Goal: Use online tool/utility: Utilize a website feature to perform a specific function

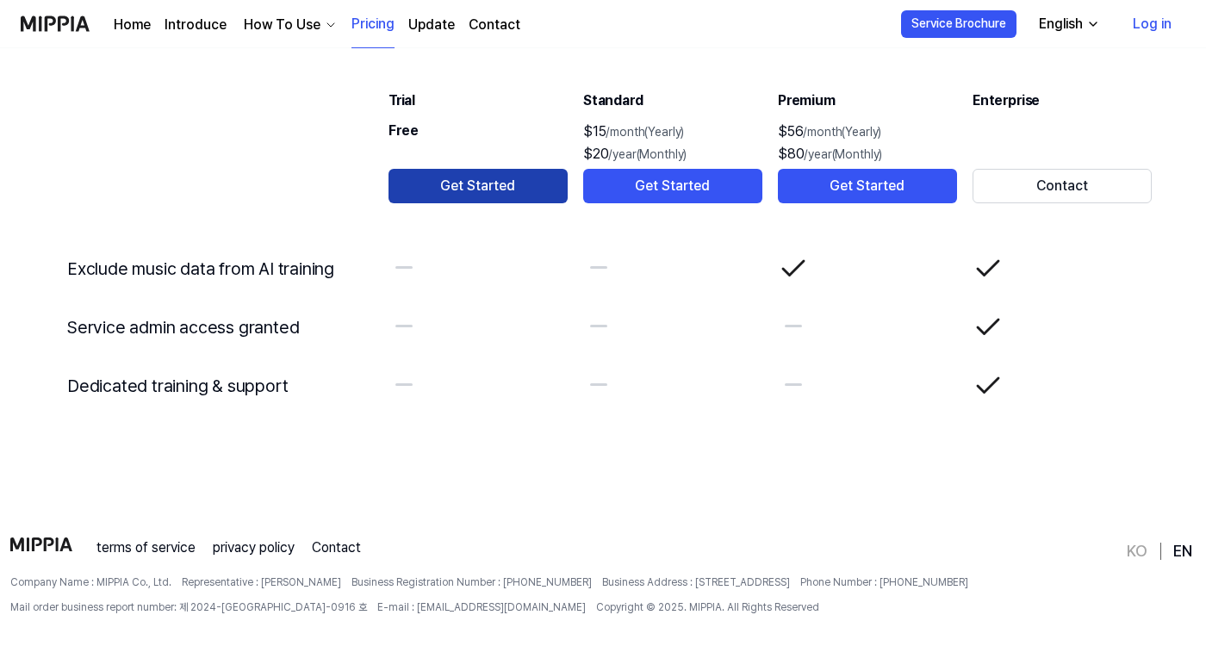
click at [497, 179] on button "Get Started" at bounding box center [477, 186] width 179 height 34
click at [1071, 24] on div "English" at bounding box center [1060, 24] width 51 height 21
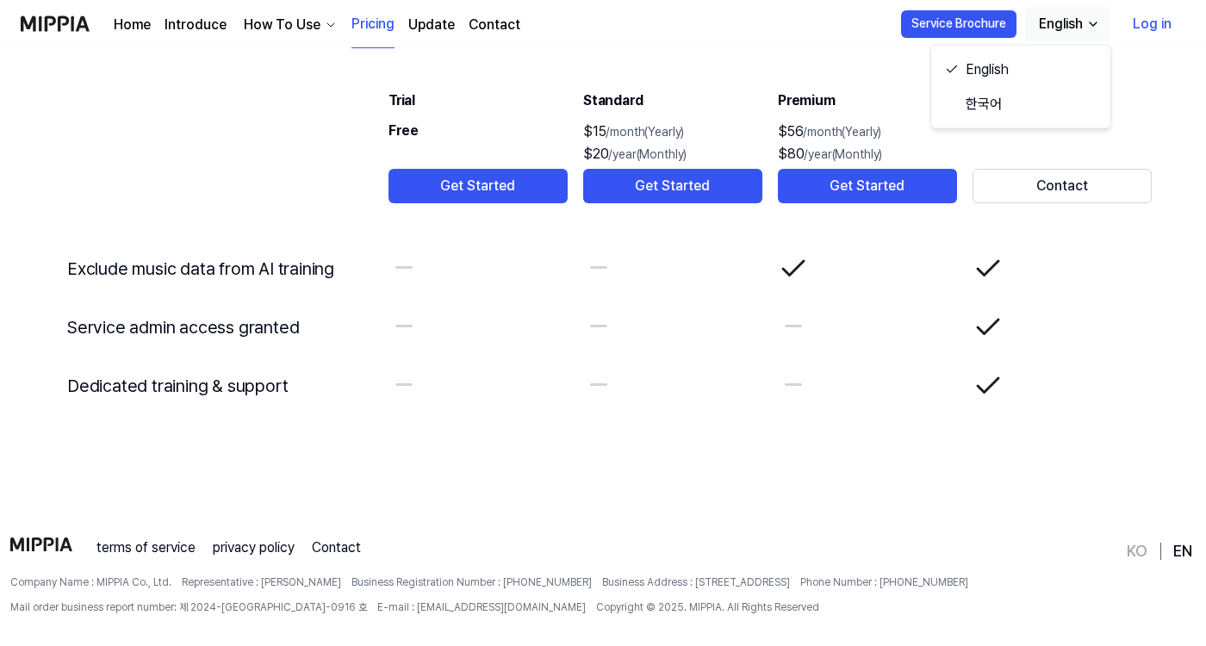
click at [819, 55] on th "Premium $56 /month(Yearly) $80 /year(Monthly) Get Started" at bounding box center [867, 134] width 181 height 172
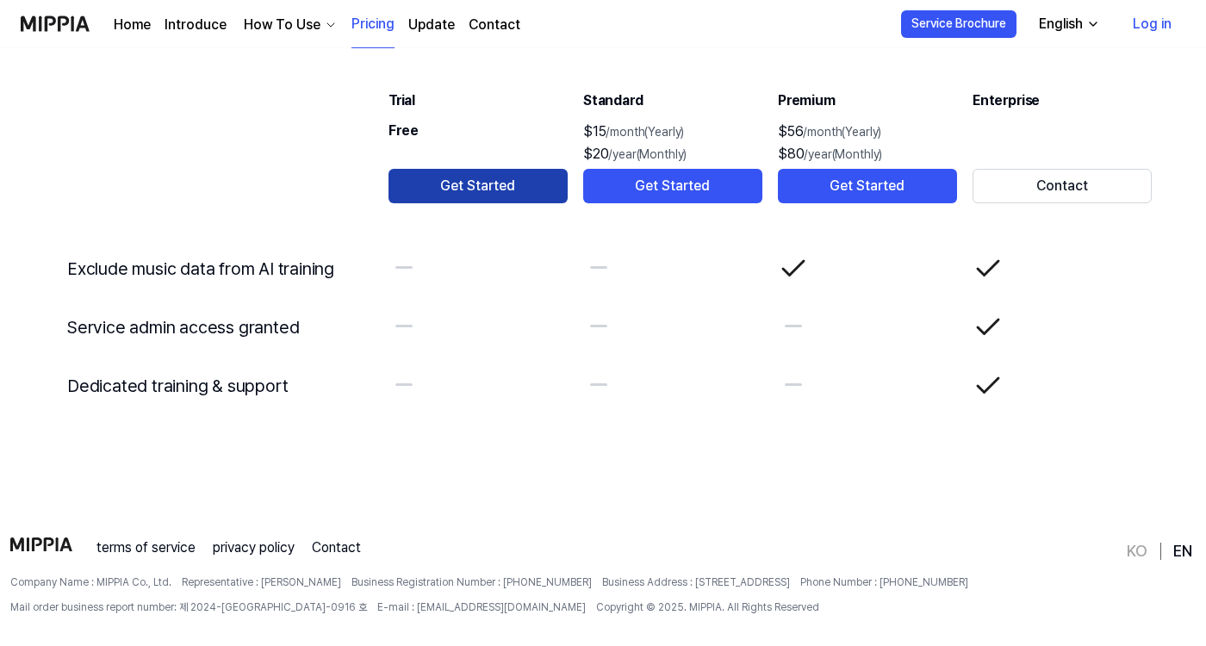
click at [484, 191] on button "Get Started" at bounding box center [477, 186] width 179 height 34
click at [505, 180] on button "Get Started" at bounding box center [477, 186] width 179 height 34
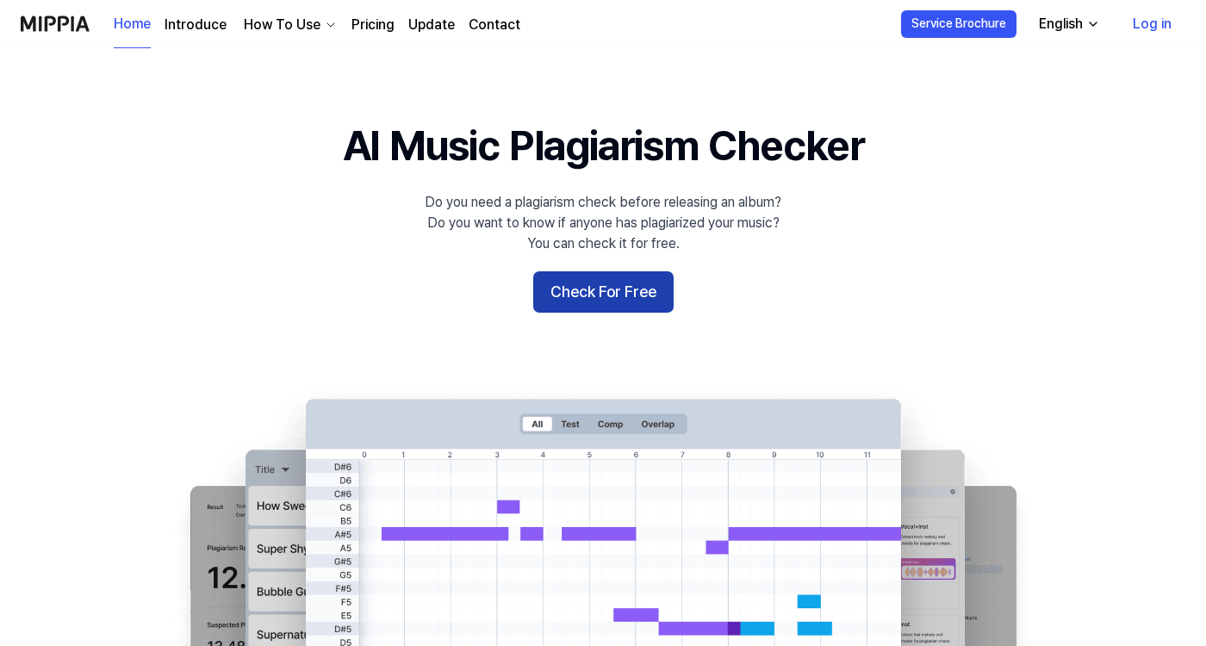
click at [616, 288] on button "Check For Free" at bounding box center [603, 291] width 140 height 41
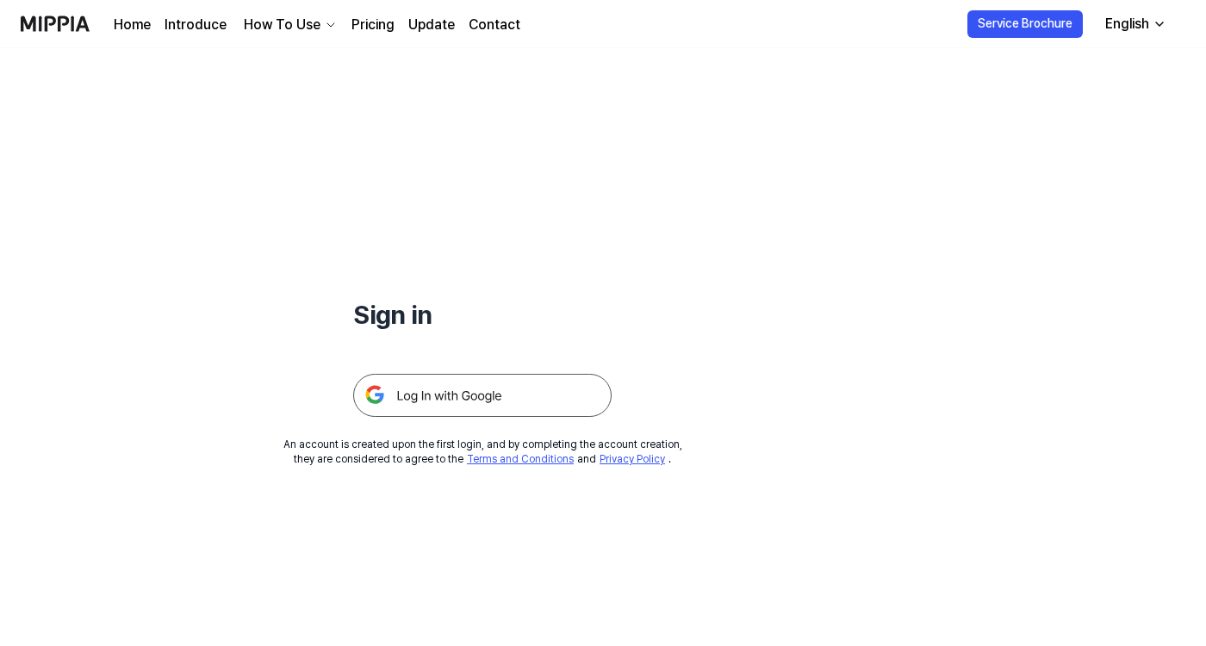
click at [469, 398] on img at bounding box center [482, 395] width 258 height 43
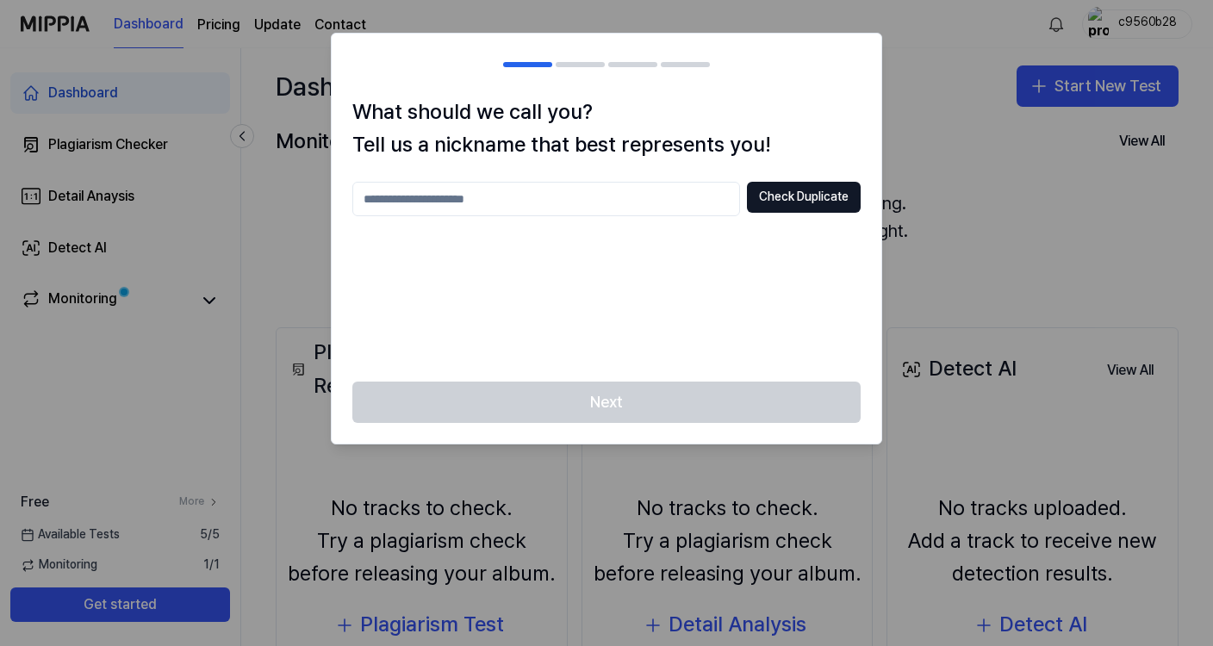
click at [556, 190] on input "text" at bounding box center [546, 199] width 388 height 34
click at [636, 202] on input "******" at bounding box center [546, 199] width 388 height 34
click at [792, 195] on button "Check Duplicate" at bounding box center [804, 197] width 114 height 31
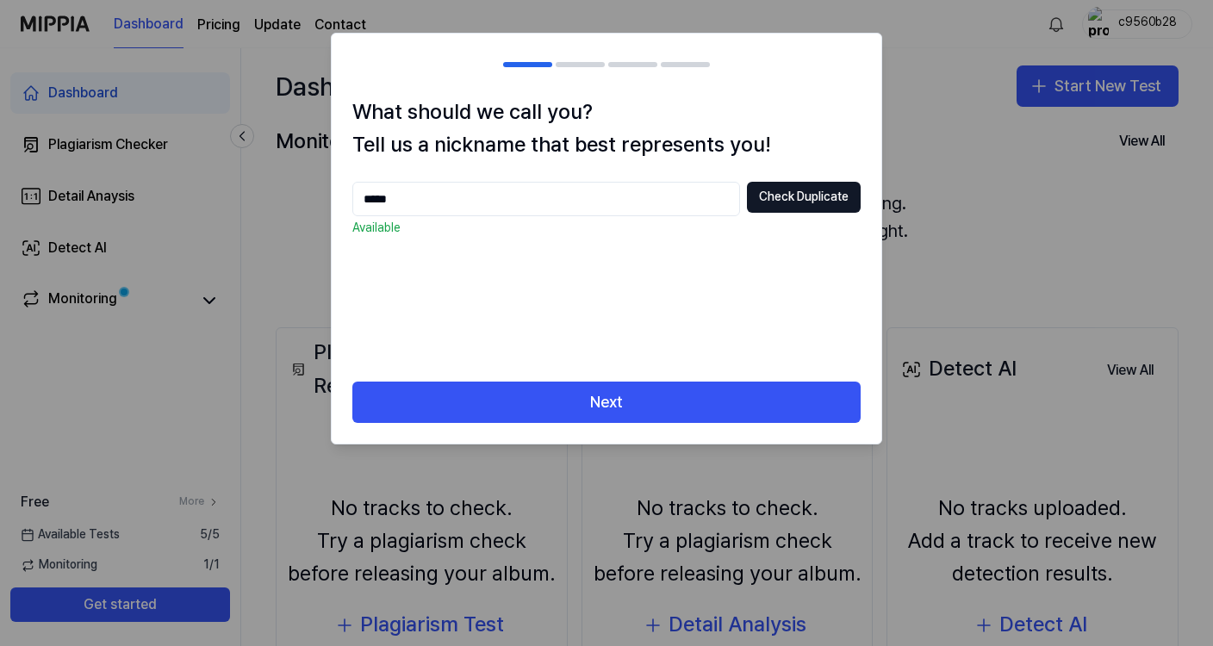
click at [500, 196] on input "*****" at bounding box center [546, 199] width 388 height 34
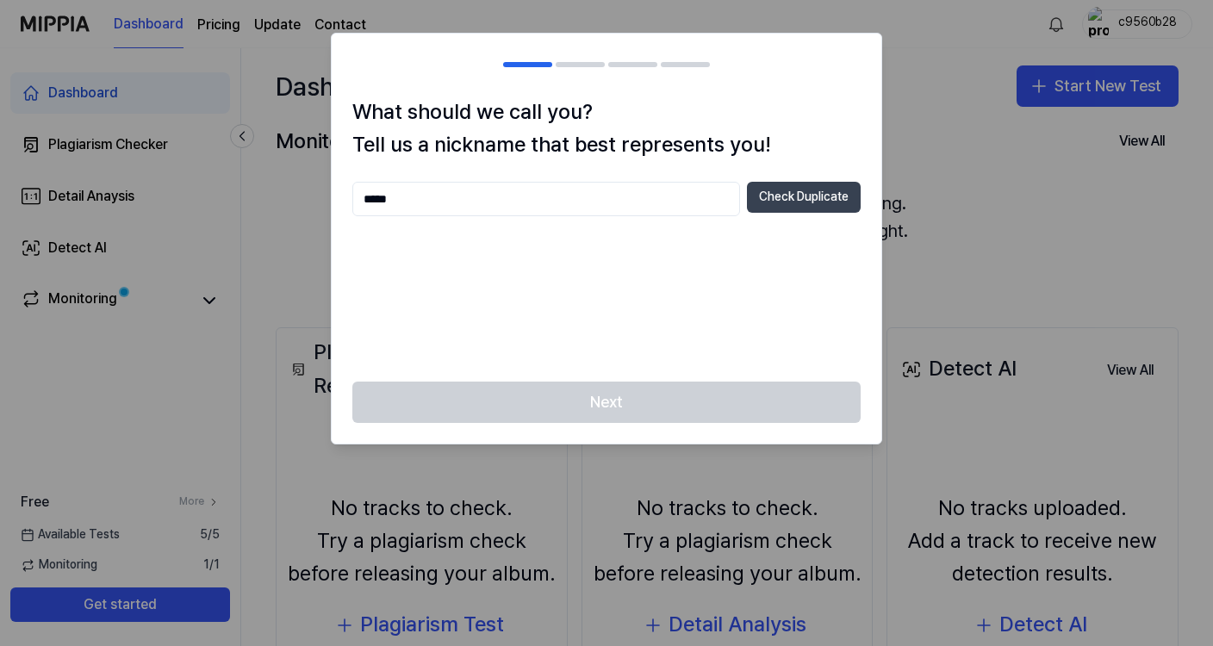
type input "*****"
click at [788, 204] on button "Check Duplicate" at bounding box center [804, 197] width 114 height 31
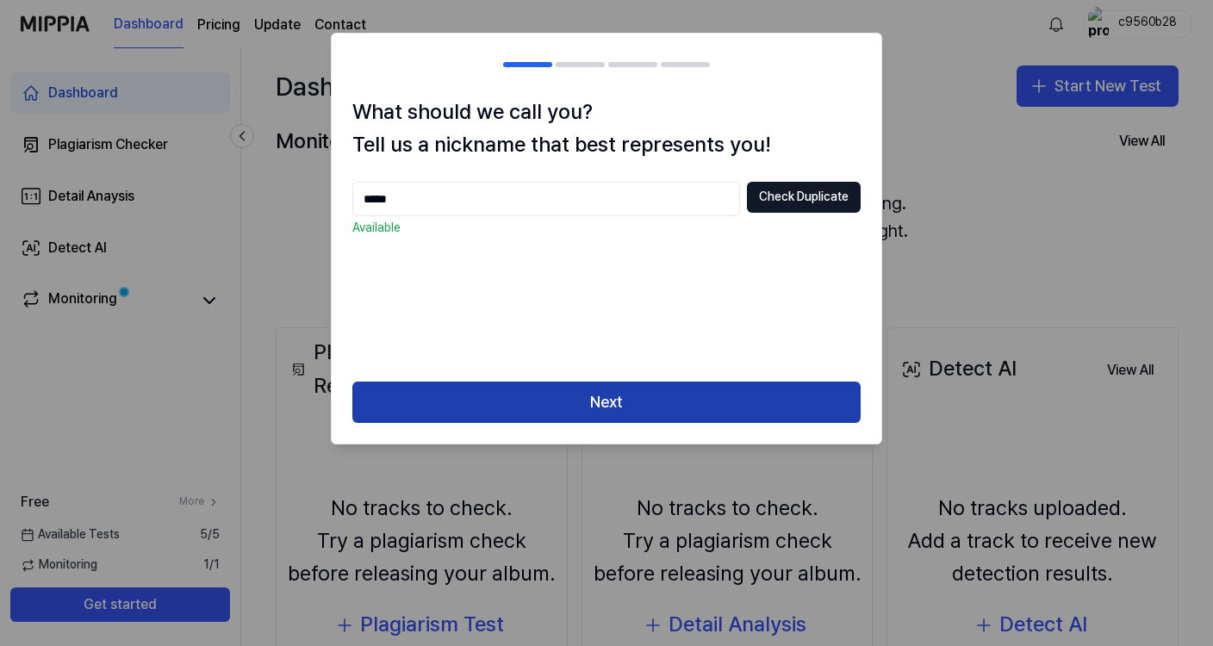
click at [662, 396] on button "Next" at bounding box center [606, 402] width 508 height 41
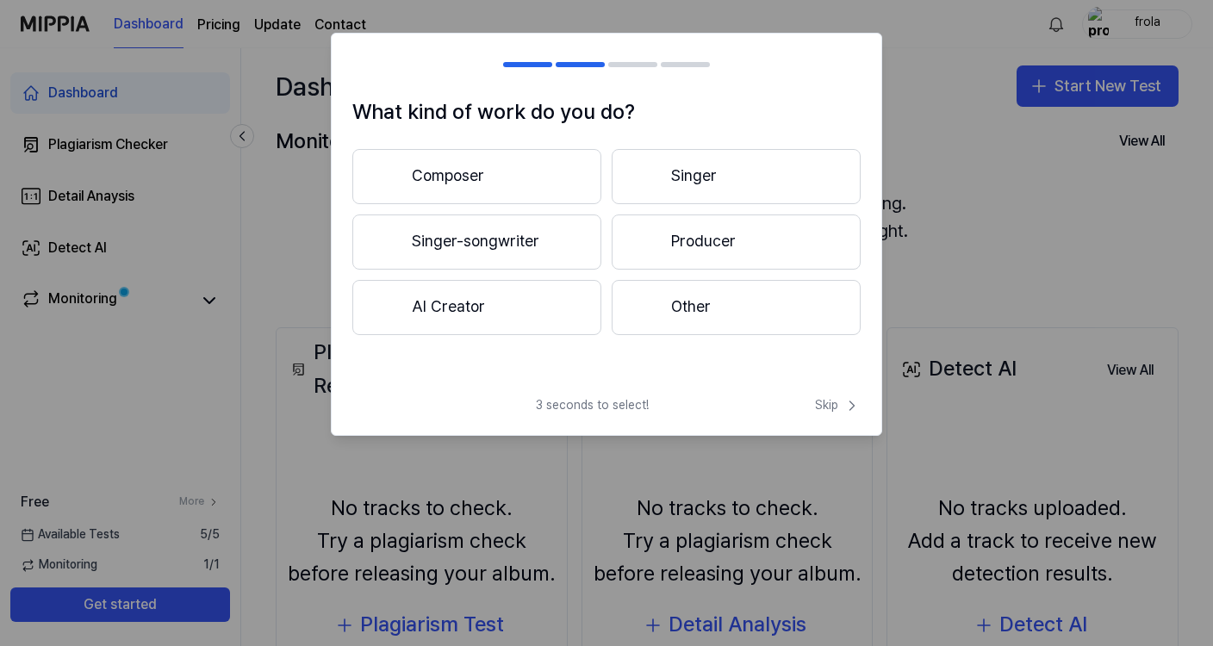
click at [533, 318] on button "AI Creator" at bounding box center [476, 307] width 249 height 55
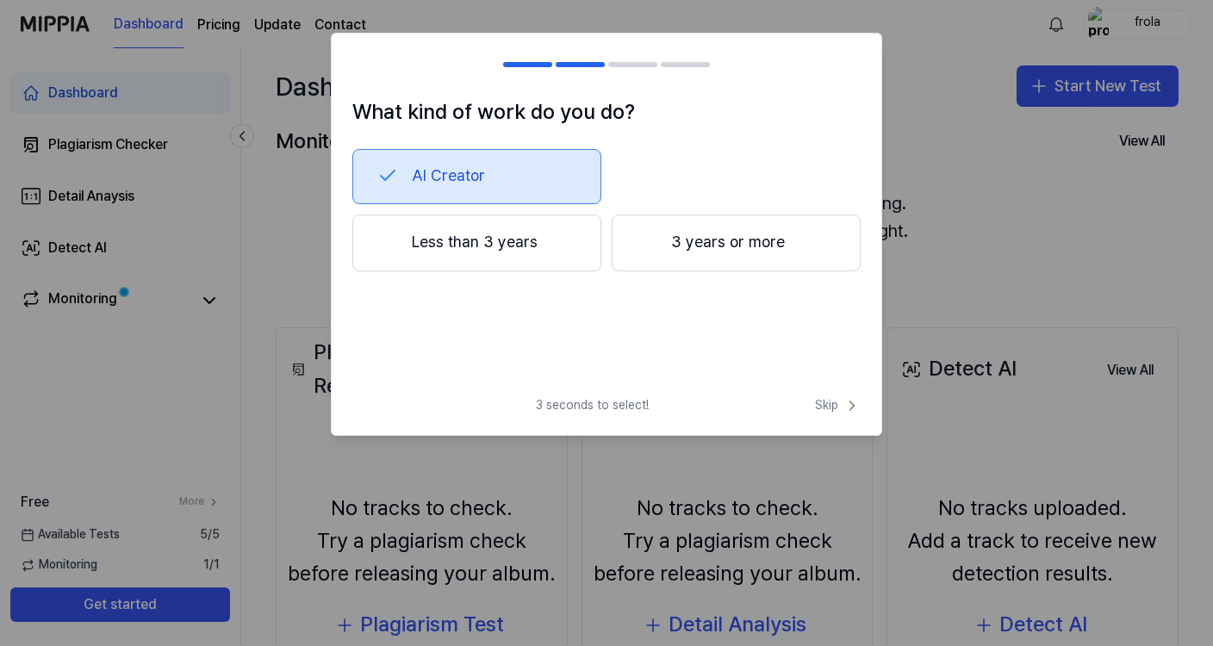
click at [577, 256] on button "Less than 3 years" at bounding box center [476, 242] width 249 height 57
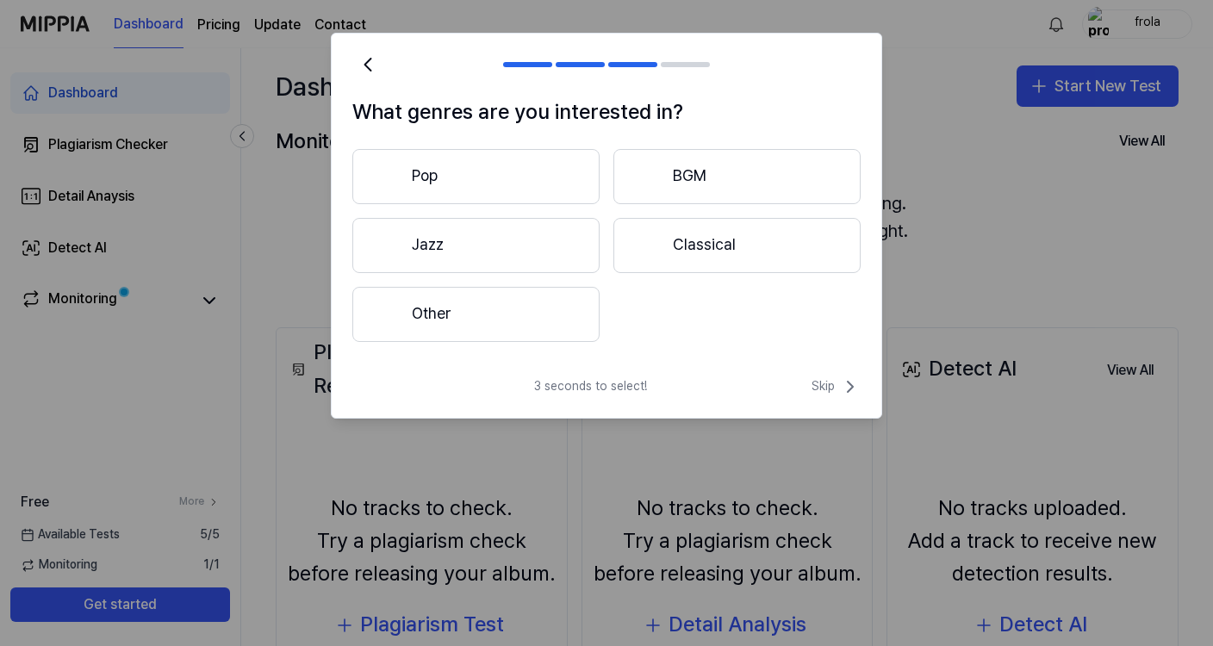
click at [561, 324] on button "Other" at bounding box center [475, 314] width 247 height 55
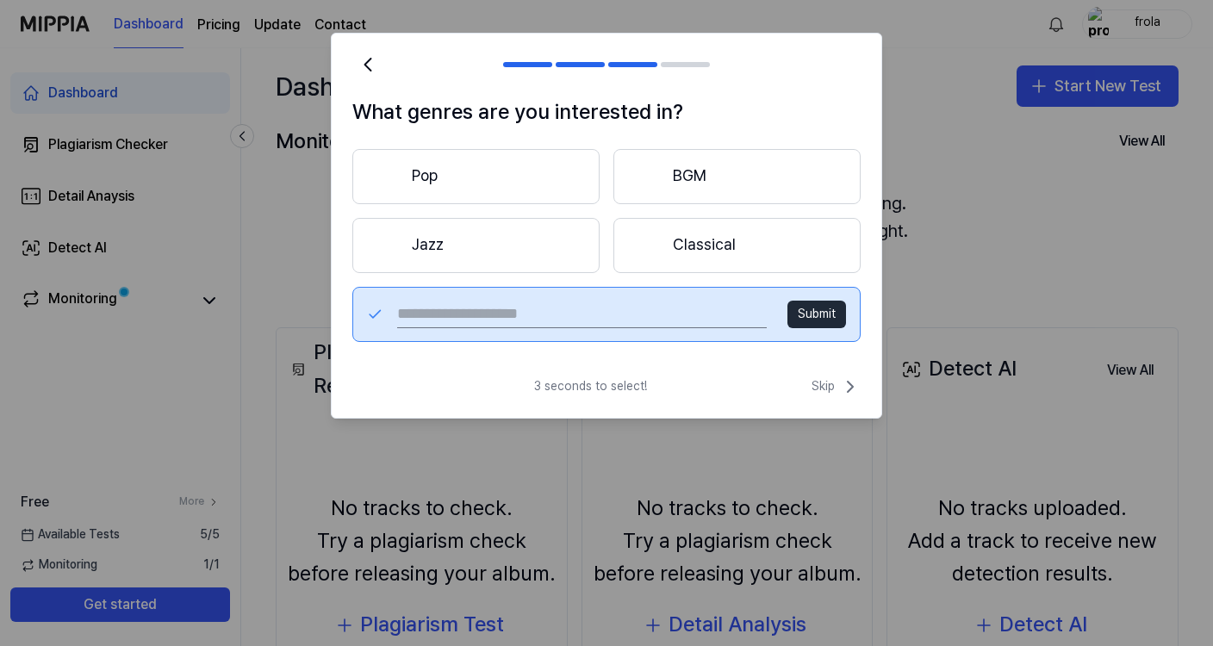
click at [491, 185] on button "Pop" at bounding box center [475, 176] width 247 height 55
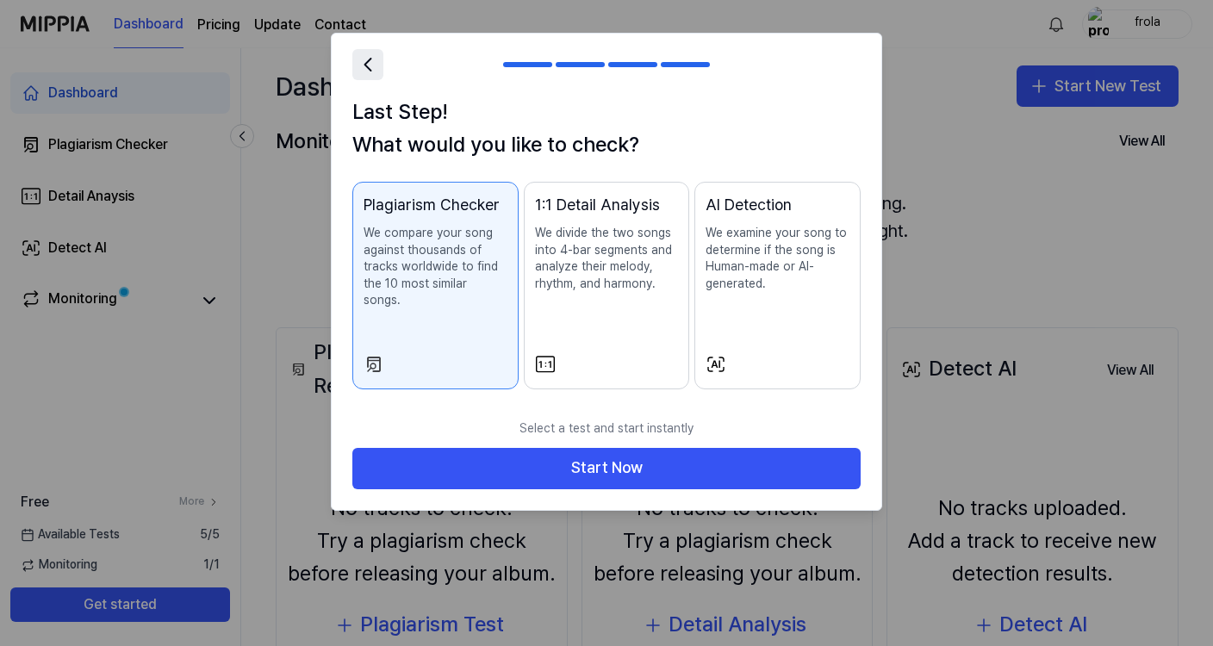
click at [371, 73] on icon at bounding box center [368, 65] width 24 height 24
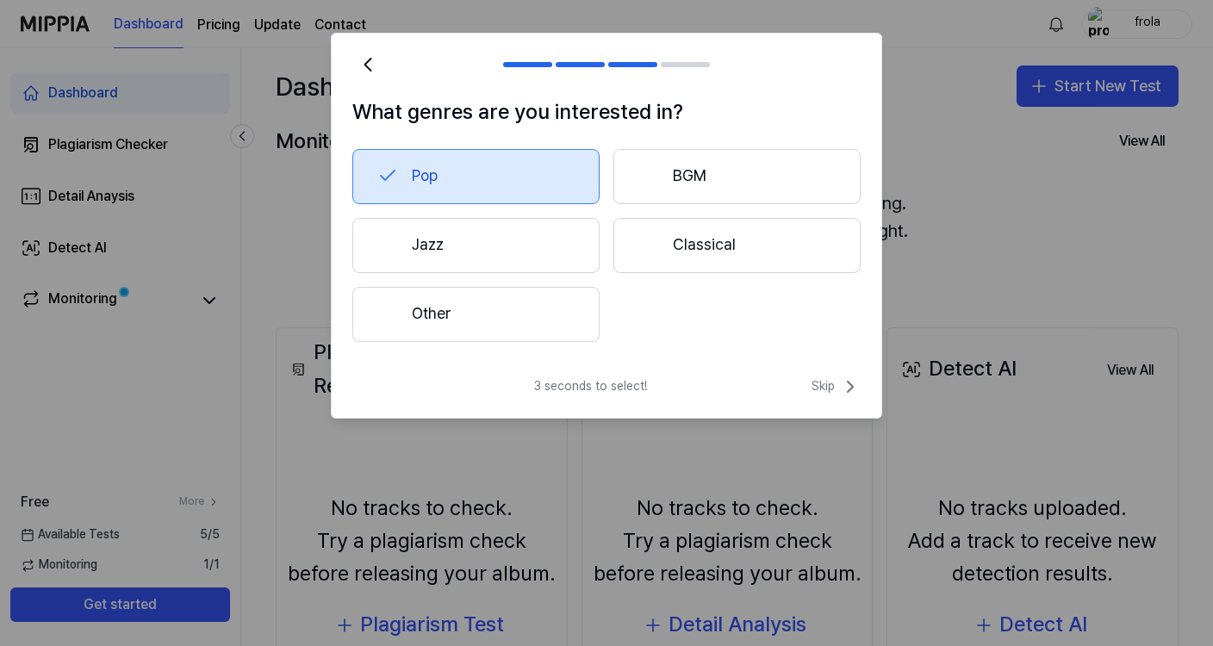
click at [488, 239] on button "Jazz" at bounding box center [475, 245] width 247 height 55
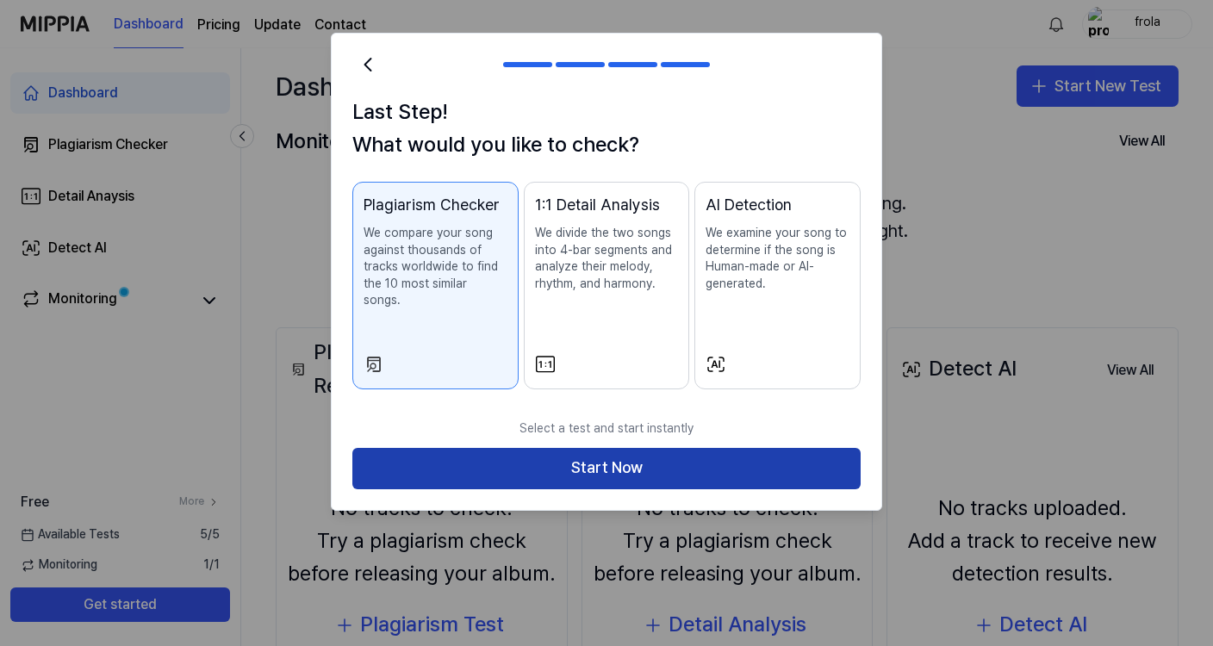
click at [617, 452] on button "Start Now" at bounding box center [606, 468] width 508 height 41
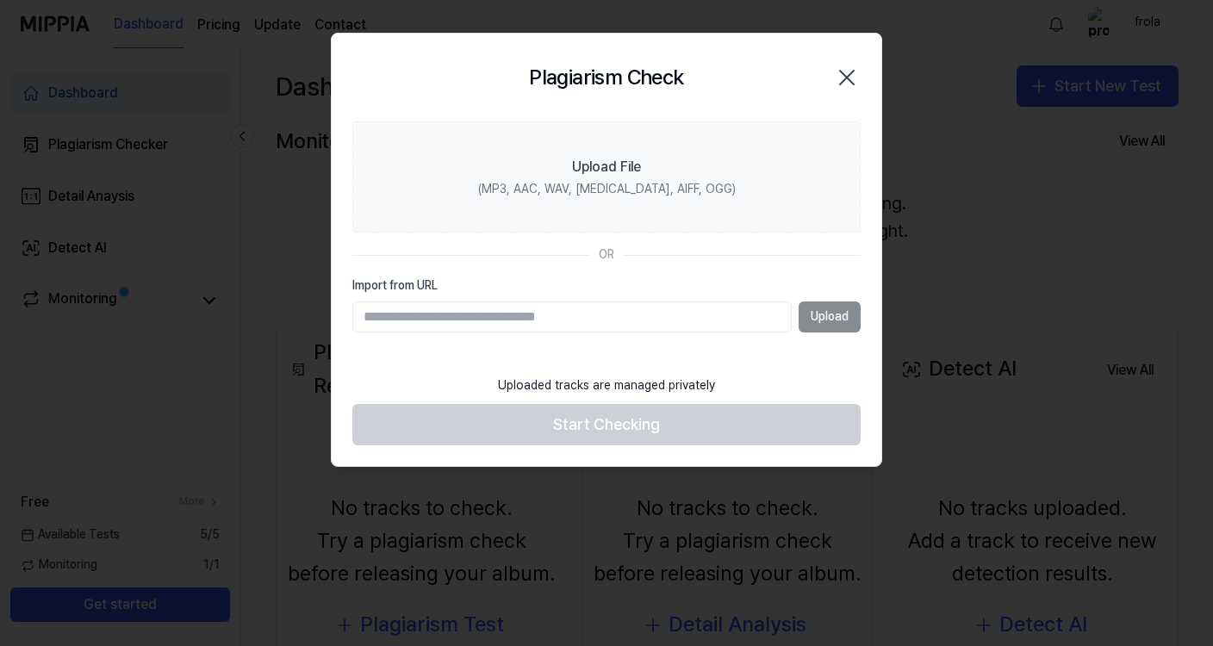
click at [572, 317] on input "Import from URL" at bounding box center [571, 316] width 439 height 31
type input "******"
click at [693, 317] on input "******" at bounding box center [571, 316] width 439 height 31
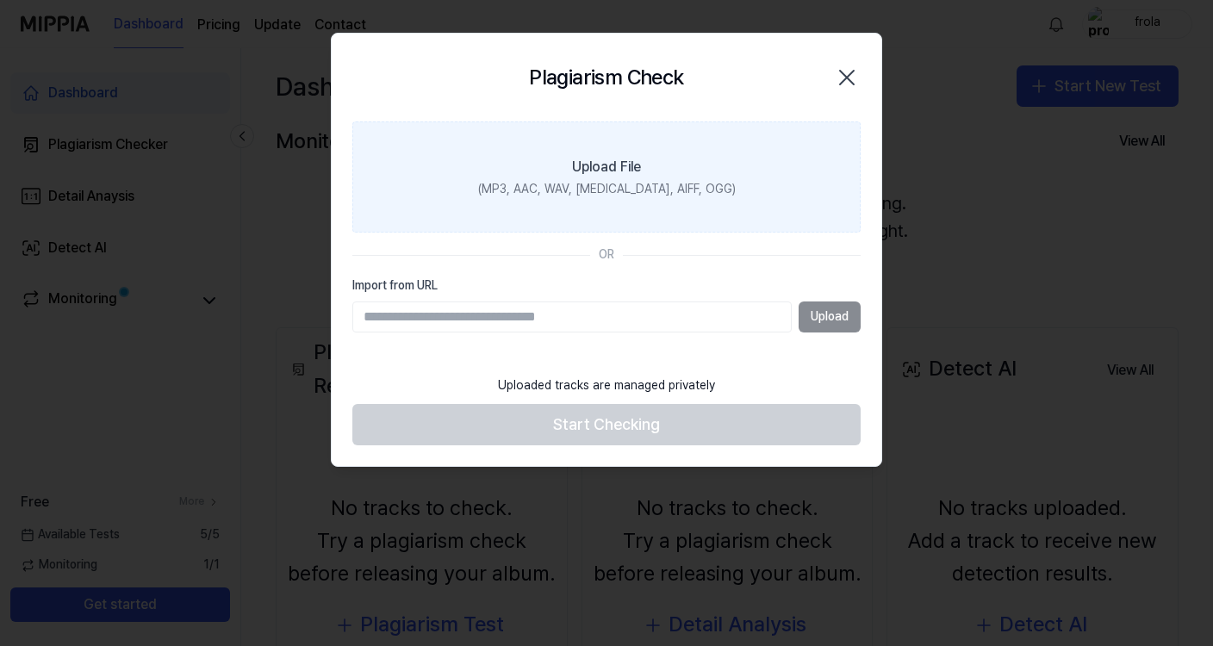
click at [627, 182] on div "(MP3, AAC, WAV, FLAC, AIFF, OGG)" at bounding box center [607, 189] width 258 height 17
click at [0, 0] on input "Upload File (MP3, AAC, WAV, FLAC, AIFF, OGG)" at bounding box center [0, 0] width 0 height 0
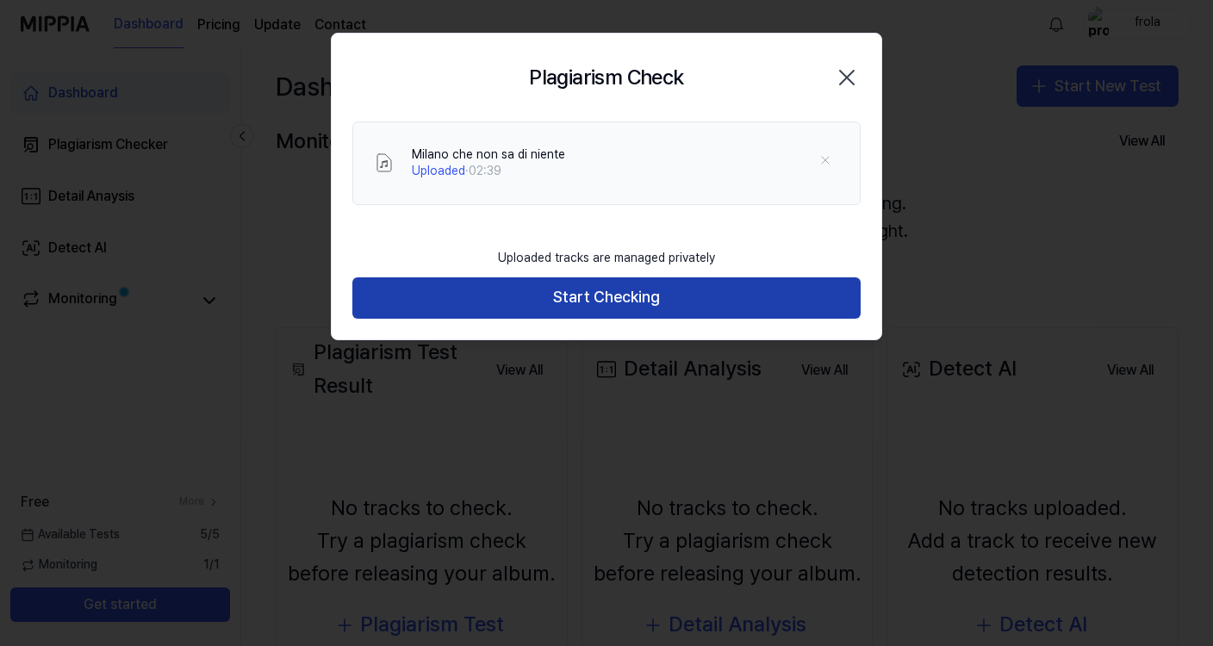
click at [612, 301] on button "Start Checking" at bounding box center [606, 297] width 508 height 41
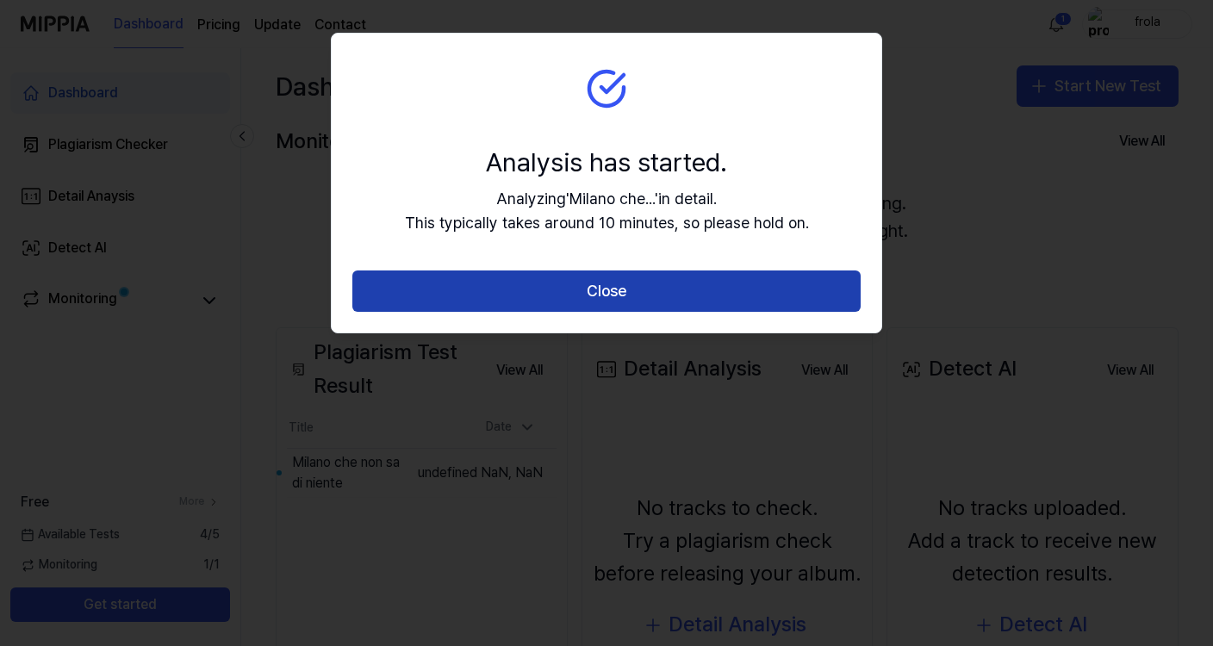
click at [606, 298] on button "Close" at bounding box center [606, 290] width 508 height 41
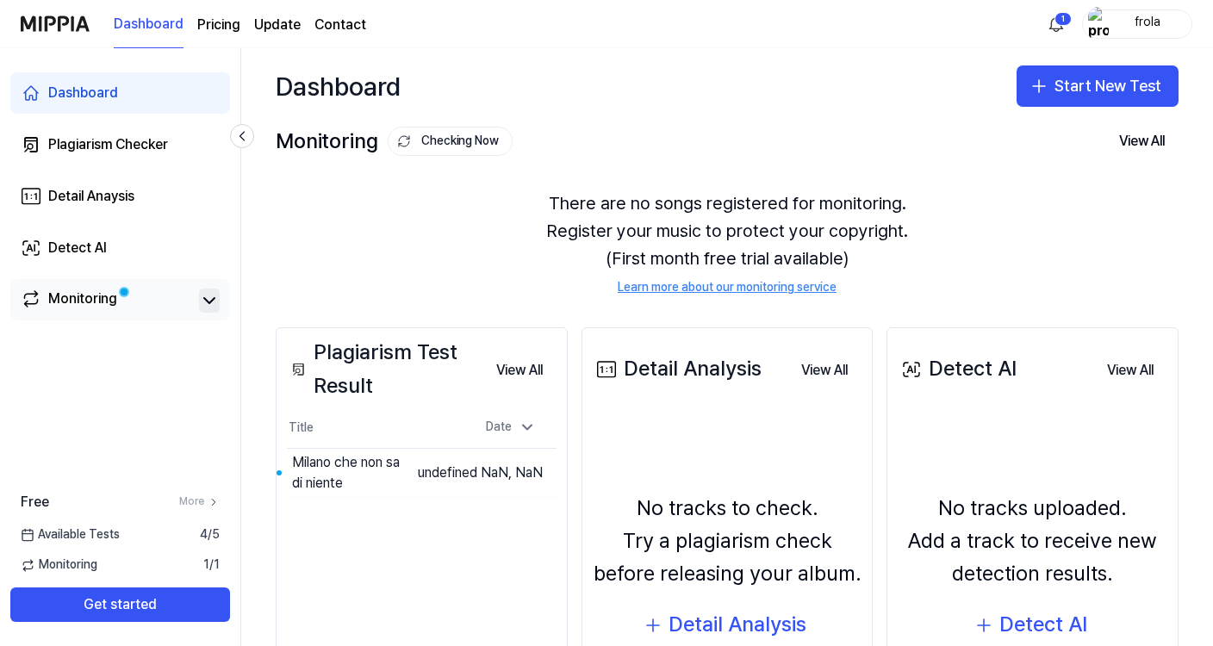
click at [215, 299] on icon at bounding box center [209, 300] width 21 height 21
click at [208, 301] on icon at bounding box center [209, 300] width 10 height 5
